Goal: Navigation & Orientation: Find specific page/section

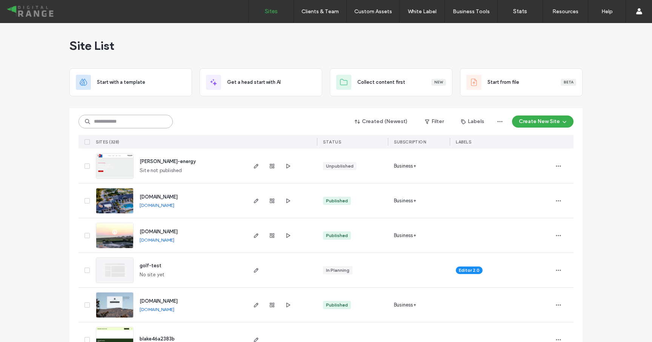
click at [139, 123] on input at bounding box center [125, 122] width 94 height 14
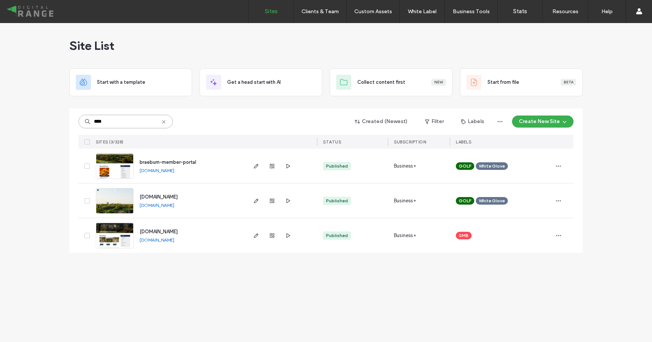
type input "****"
click at [169, 162] on span "braeburn-member-portal" at bounding box center [168, 162] width 57 height 6
